Goal: Transaction & Acquisition: Purchase product/service

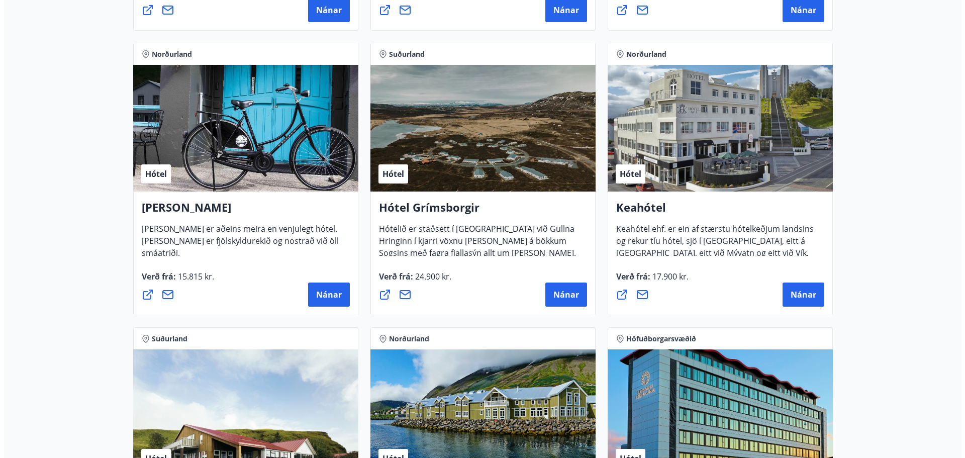
scroll to position [453, 0]
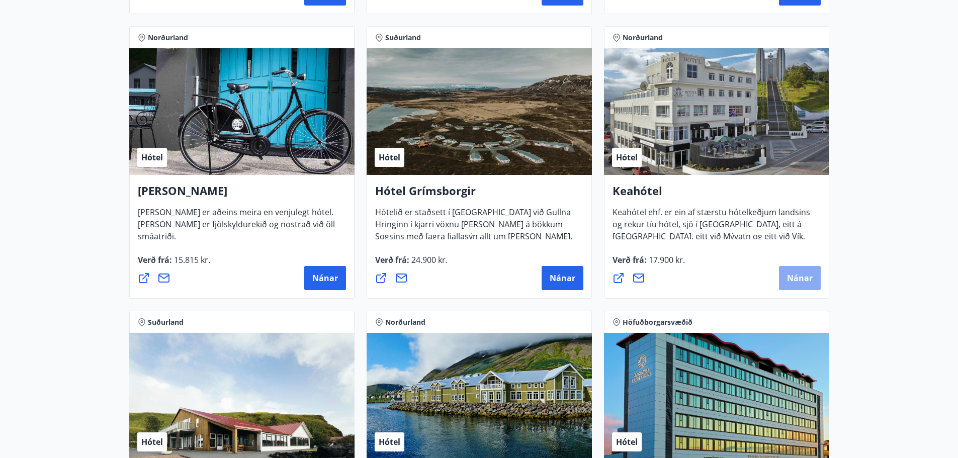
click at [804, 276] on span "Nánar" at bounding box center [800, 278] width 26 height 11
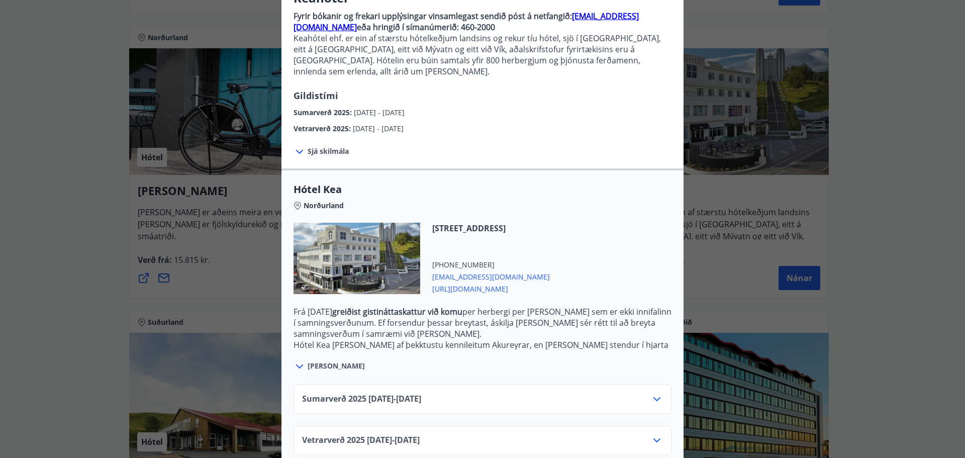
scroll to position [105, 0]
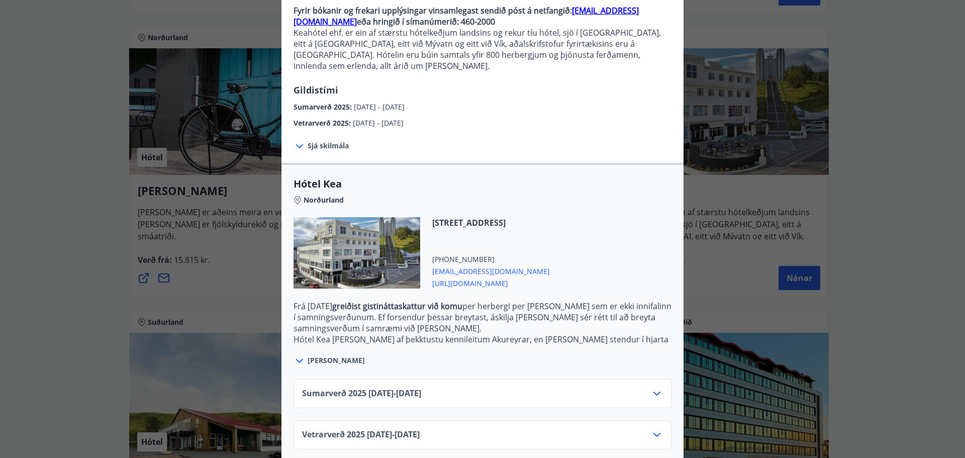
click at [364, 429] on span "Vetrarverð [PHONE_NUMBER][DATE] - [DATE]" at bounding box center [361, 435] width 118 height 12
click at [477, 388] on div "Sumarverð [PHONE_NUMBER][DATE] - [DATE]" at bounding box center [482, 398] width 361 height 20
click at [654, 392] on icon at bounding box center [657, 394] width 7 height 4
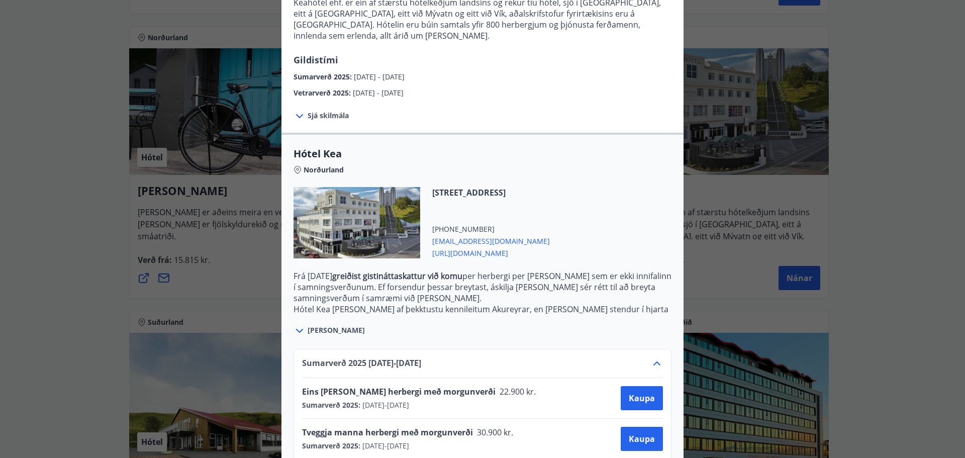
scroll to position [186, 0]
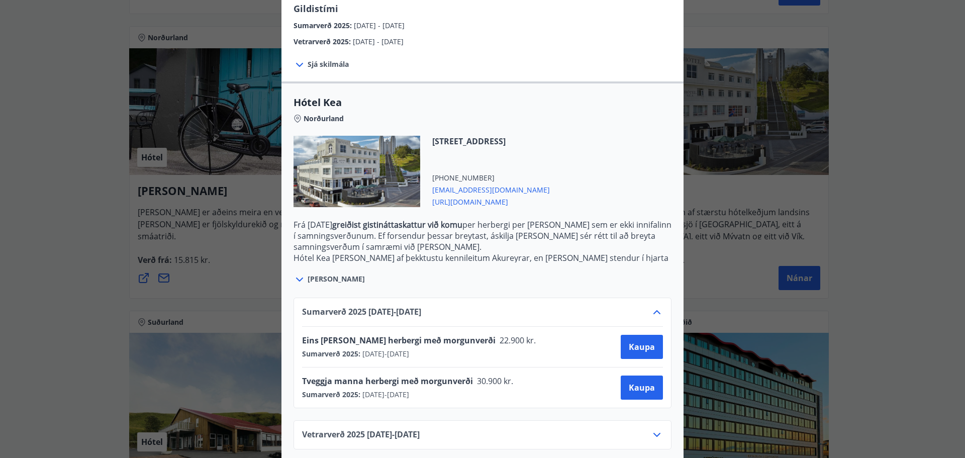
click at [656, 433] on icon at bounding box center [657, 435] width 7 height 4
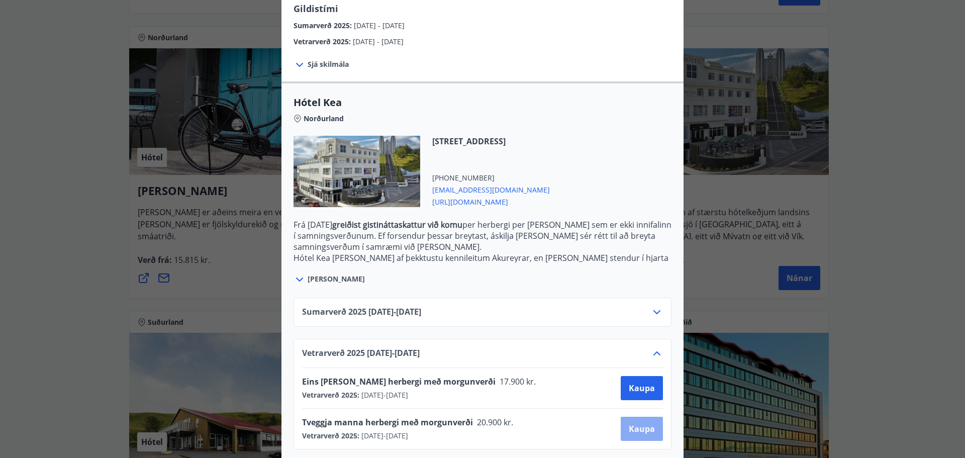
click at [634, 423] on span "Kaupa" at bounding box center [642, 428] width 26 height 11
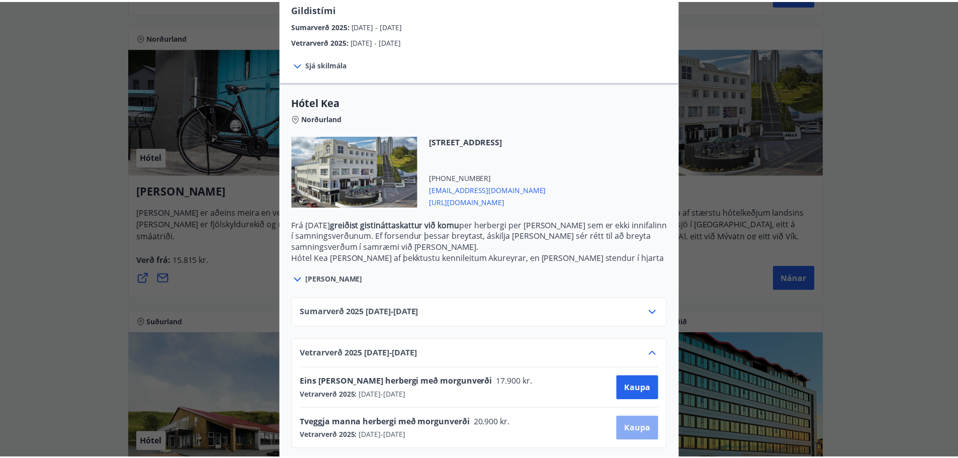
scroll to position [2, 0]
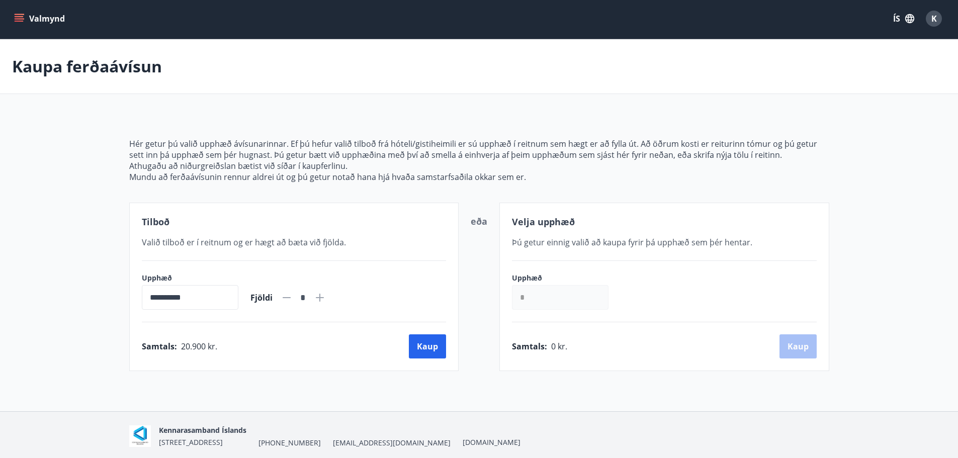
click at [326, 299] on icon at bounding box center [320, 298] width 12 height 12
click at [291, 297] on icon at bounding box center [287, 297] width 8 height 1
type input "*"
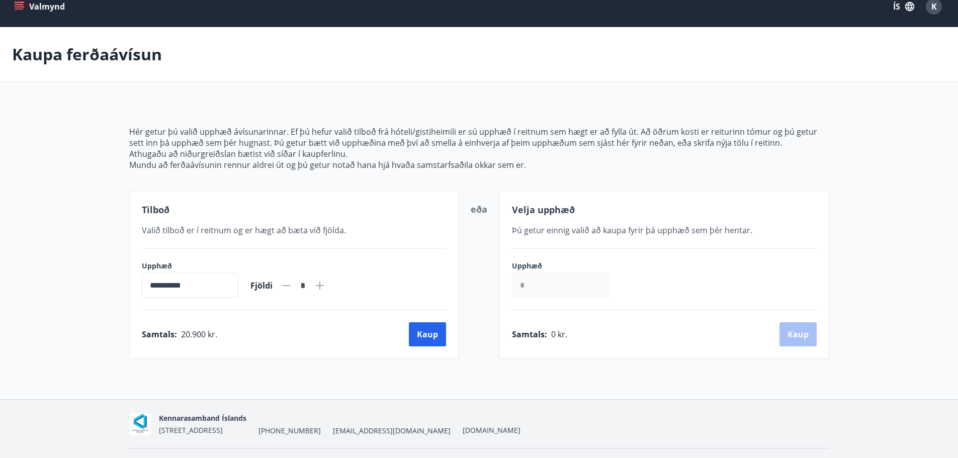
scroll to position [0, 0]
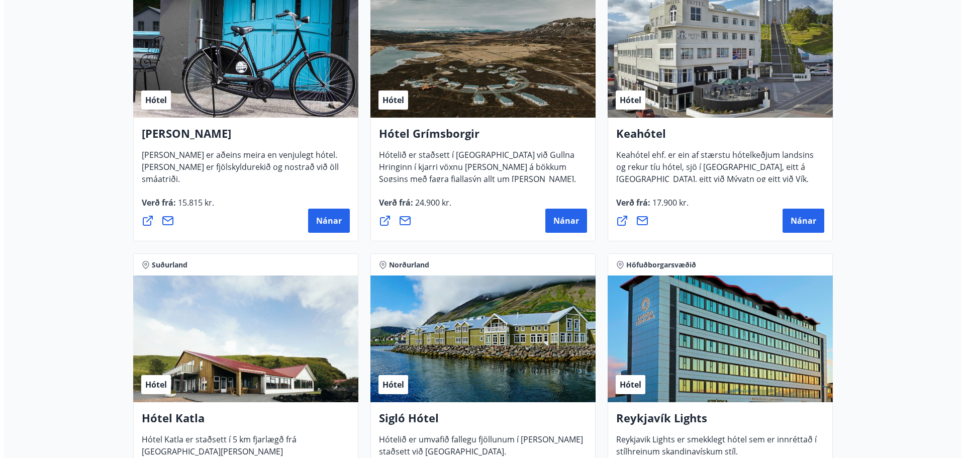
scroll to position [404, 0]
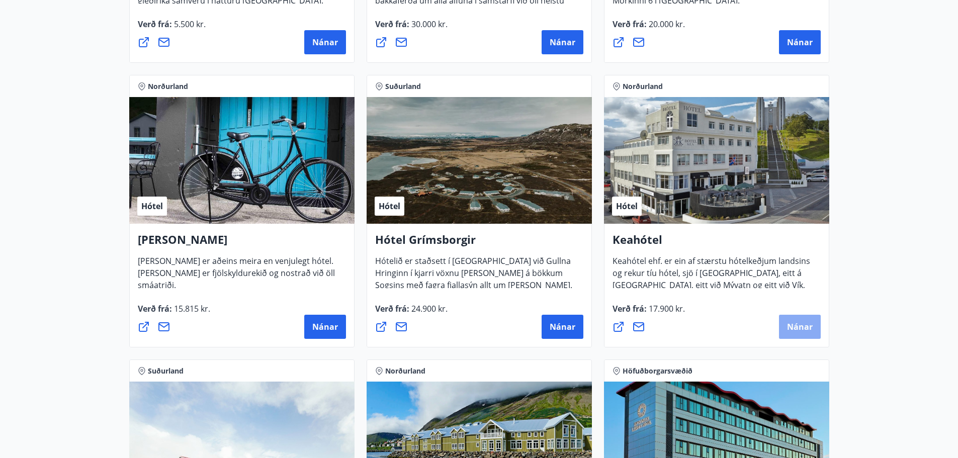
click at [811, 323] on span "Nánar" at bounding box center [800, 326] width 26 height 11
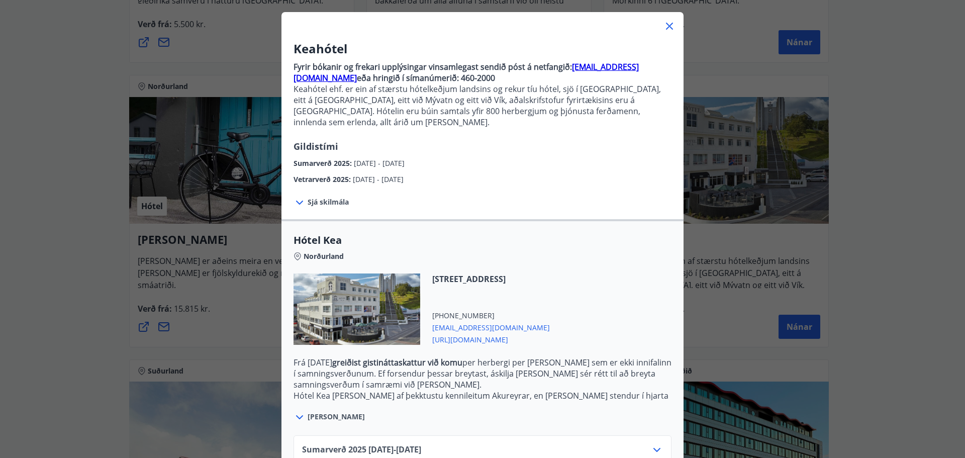
scroll to position [105, 0]
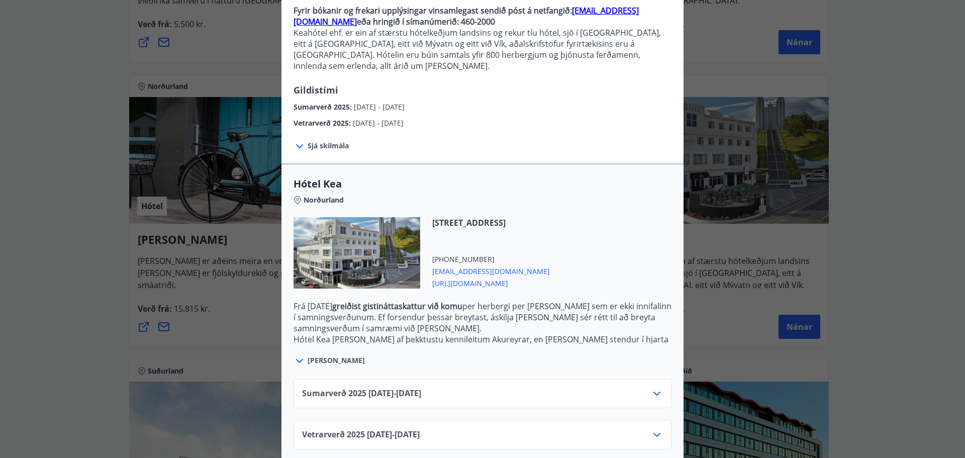
click at [655, 429] on icon at bounding box center [657, 435] width 12 height 12
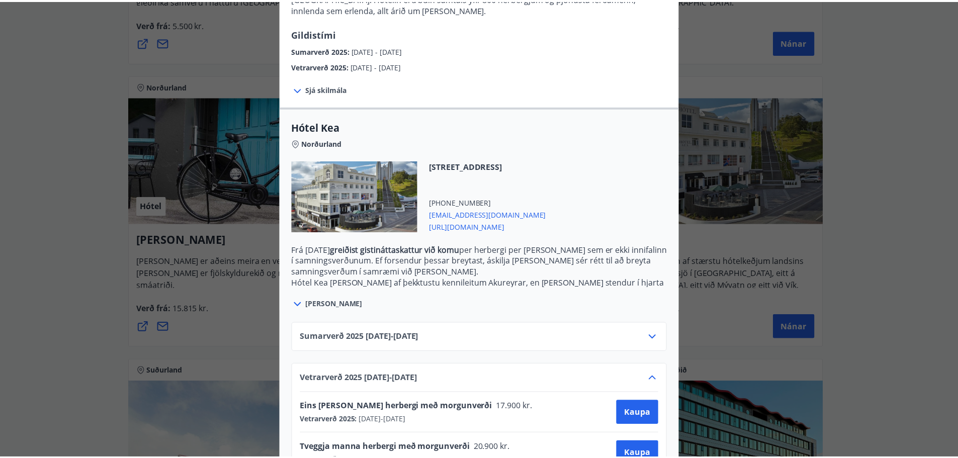
scroll to position [186, 0]
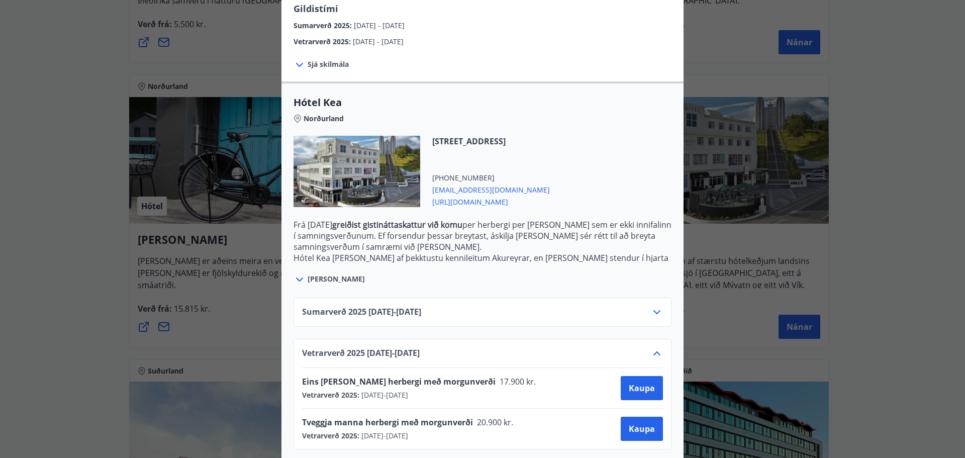
click at [728, 34] on div "Keahótel Fyrir bókanir og frekari upplýsingar vinsamlegast sendið póst á netfan…" at bounding box center [482, 43] width 965 height 458
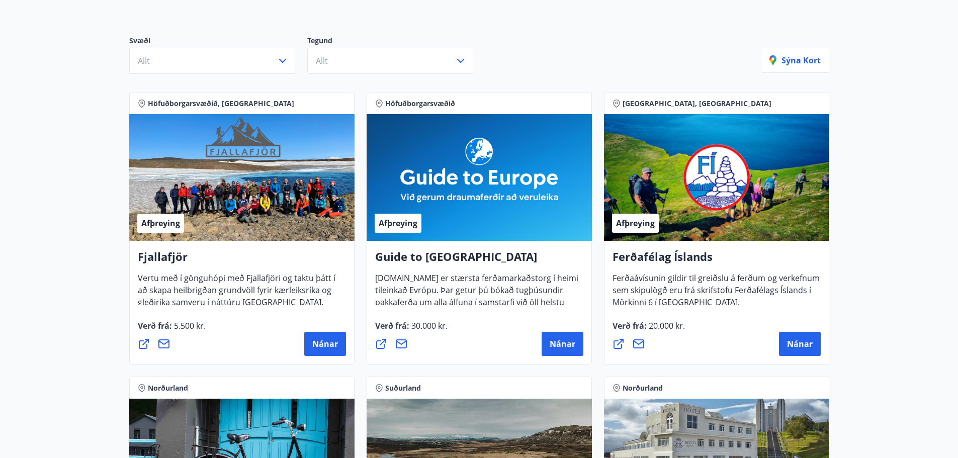
scroll to position [0, 0]
